Goal: Transaction & Acquisition: Obtain resource

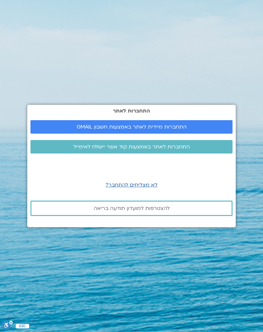
click at [148, 150] on span "התחברות לאתר באמצעות קוד אשר יישלח לאימייל" at bounding box center [131, 147] width 117 height 6
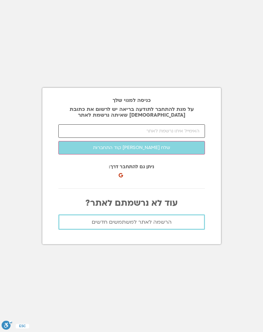
click at [171, 132] on input "email" at bounding box center [131, 131] width 147 height 13
click at [132, 151] on button "שלח לי קוד התחברות" at bounding box center [131, 147] width 147 height 13
type input "shlomithaviv1@gmail.com"
click at [139, 154] on button "שלח לי קוד התחברות" at bounding box center [131, 147] width 147 height 13
click at [157, 133] on input "number" at bounding box center [131, 131] width 147 height 13
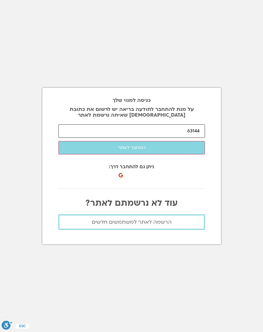
type input "63144"
click at [140, 153] on button "התחבר לאתר" at bounding box center [131, 147] width 147 height 13
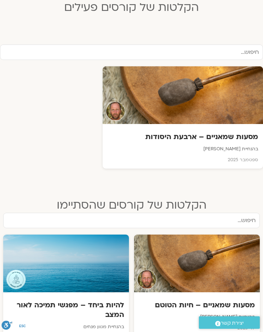
scroll to position [181, 0]
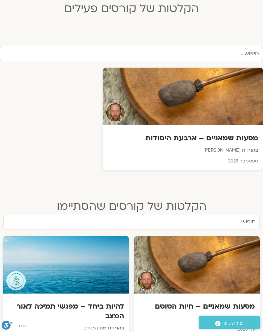
click at [233, 108] on div at bounding box center [183, 97] width 160 height 58
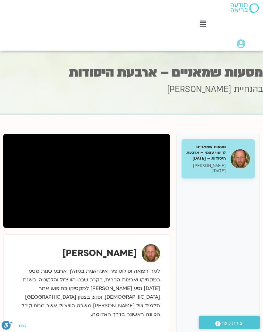
click at [253, 329] on link ".st0{fill:#FFFFFF;} יצירת קשר" at bounding box center [229, 323] width 61 height 13
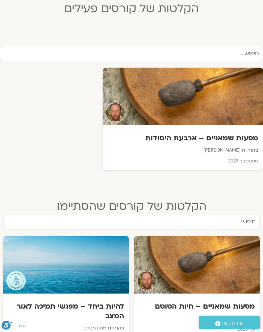
click at [229, 114] on div at bounding box center [183, 97] width 160 height 58
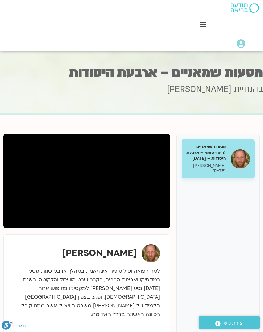
scroll to position [0, -17]
